Goal: Transaction & Acquisition: Purchase product/service

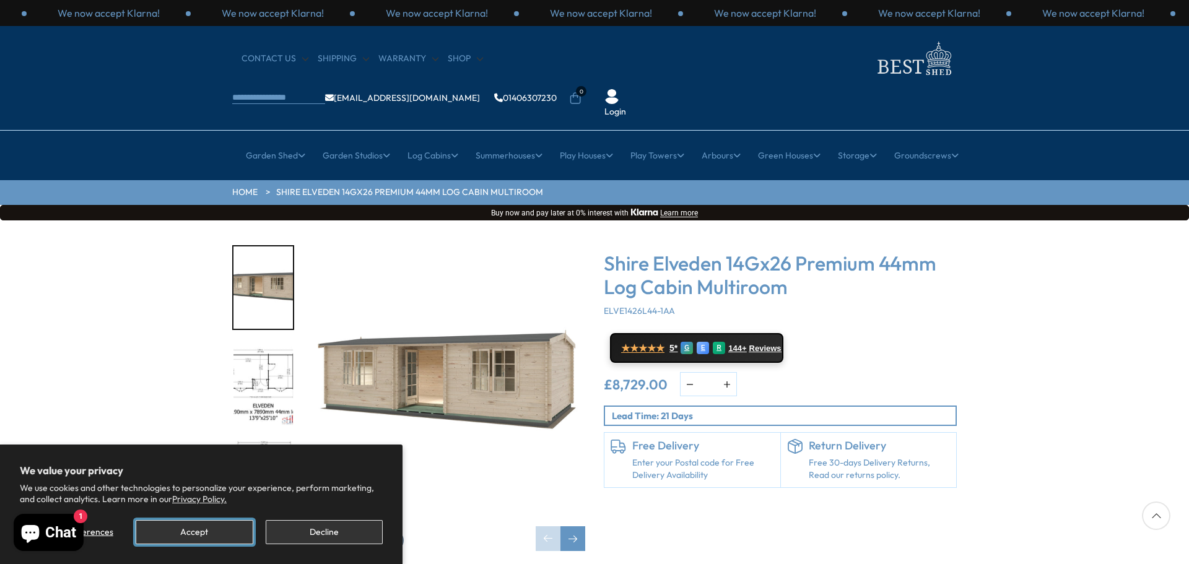
click at [211, 533] on button "Accept" at bounding box center [194, 532] width 117 height 24
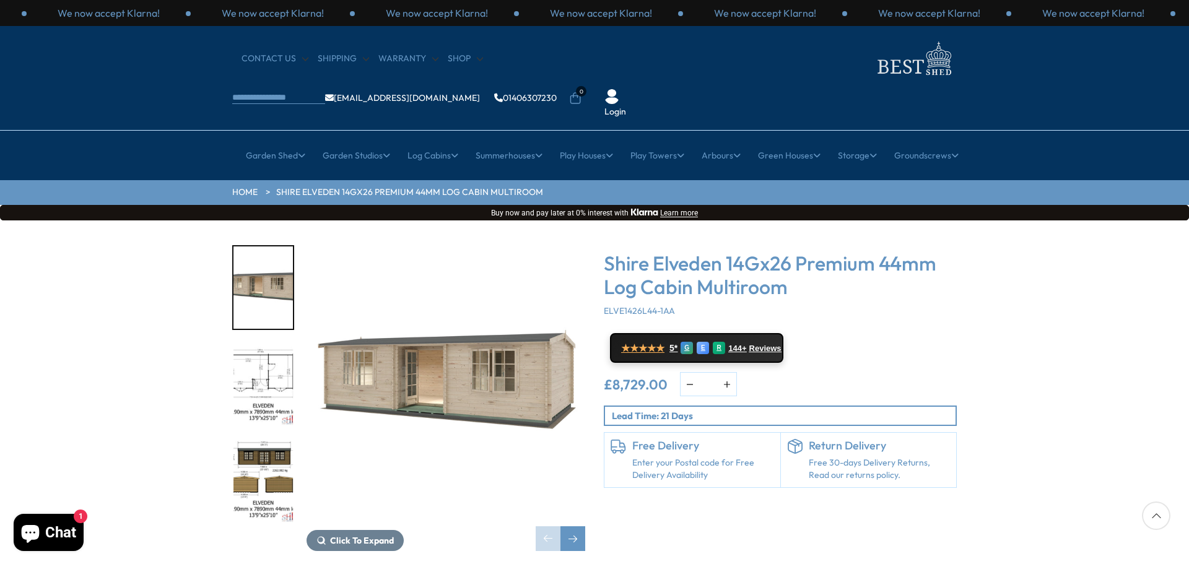
click at [262, 344] on img "2 / 10" at bounding box center [263, 385] width 59 height 82
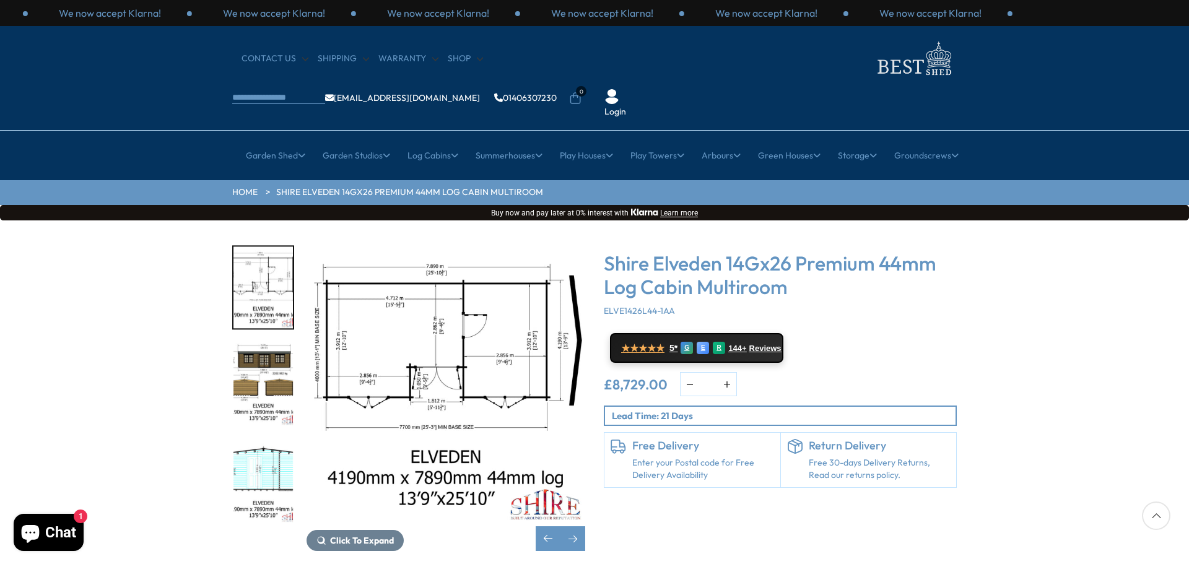
click at [263, 344] on img "3 / 10" at bounding box center [263, 385] width 59 height 82
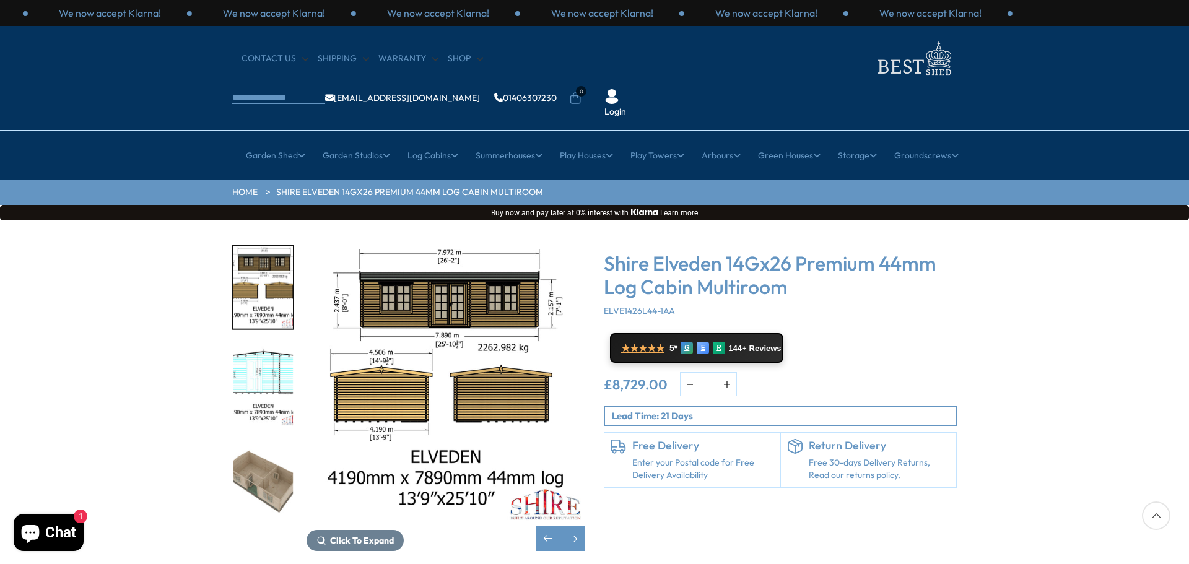
click at [251, 360] on img "4 / 10" at bounding box center [263, 385] width 59 height 82
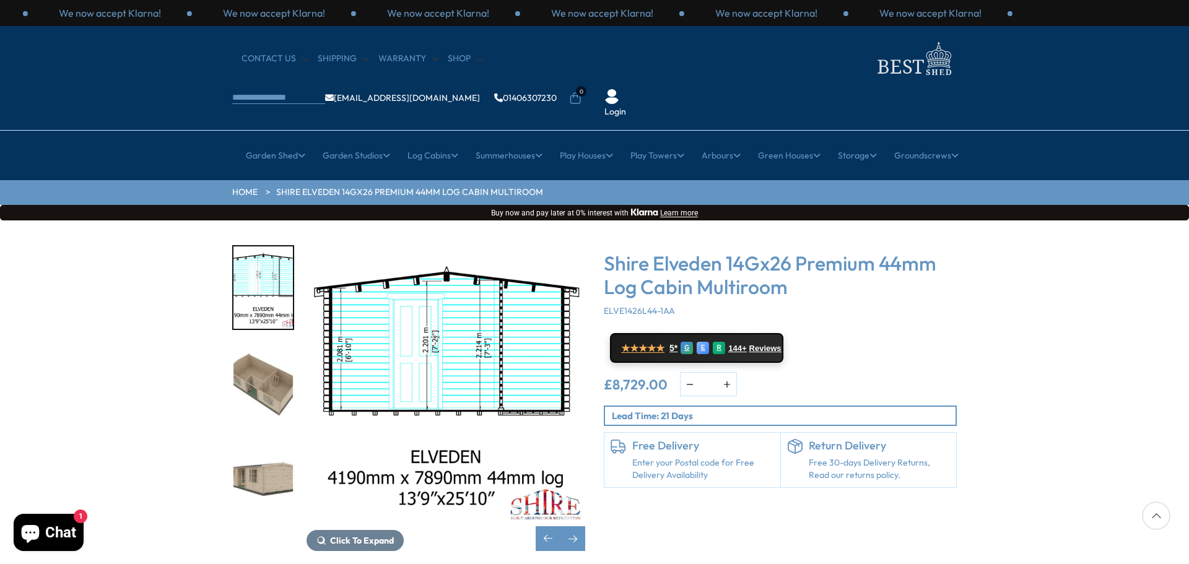
click at [252, 440] on img "6 / 10" at bounding box center [263, 481] width 59 height 82
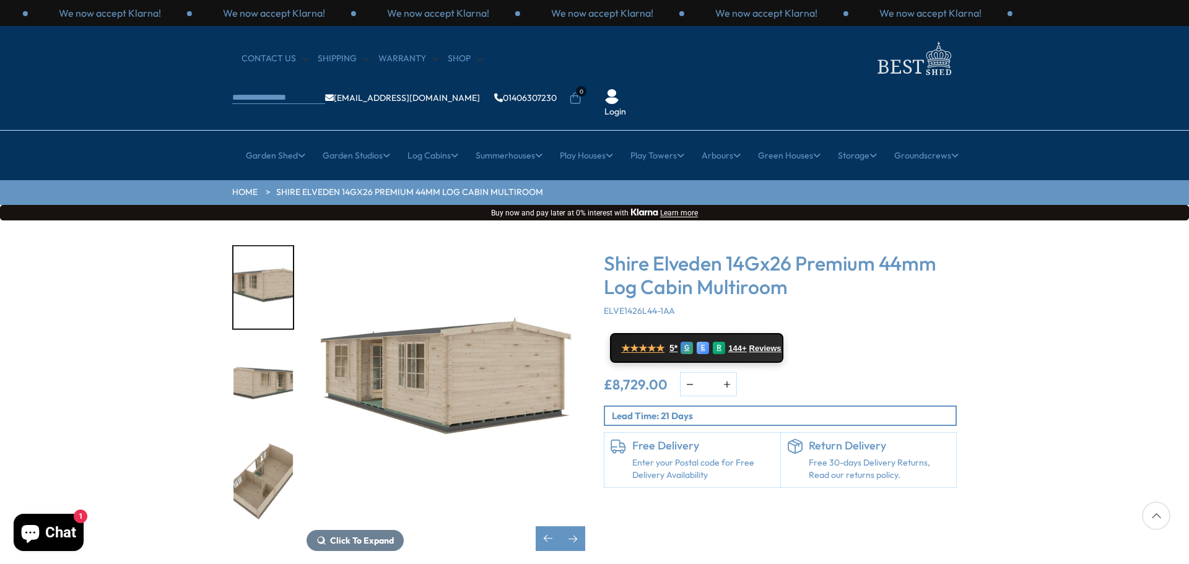
click at [276, 344] on img "7 / 10" at bounding box center [263, 385] width 59 height 82
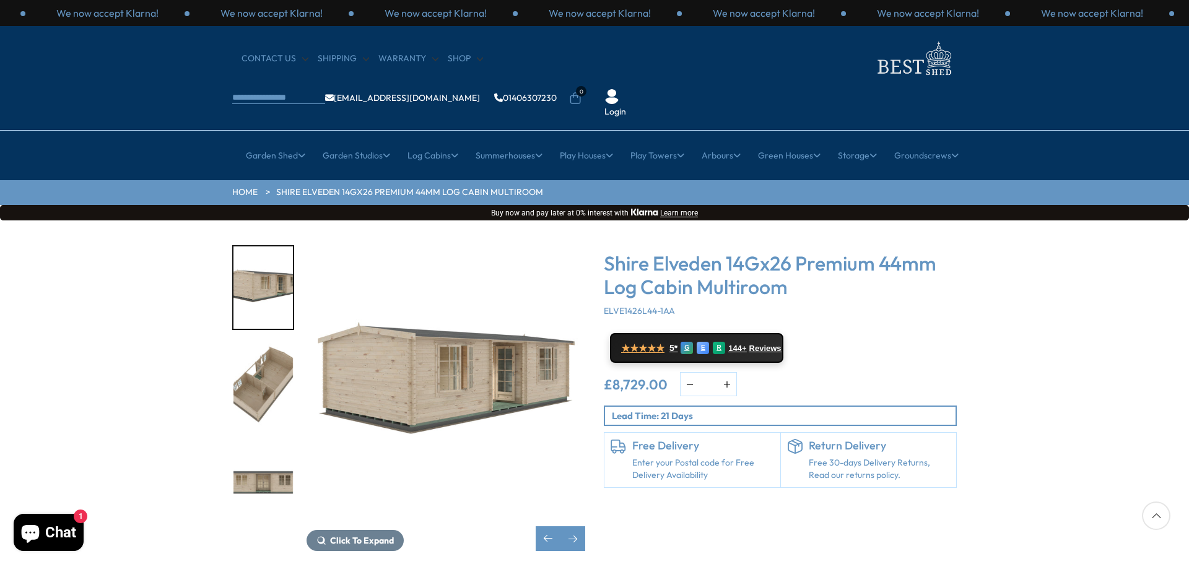
click at [267, 355] on img "8 / 10" at bounding box center [263, 385] width 59 height 82
